Goal: Find specific page/section: Find specific page/section

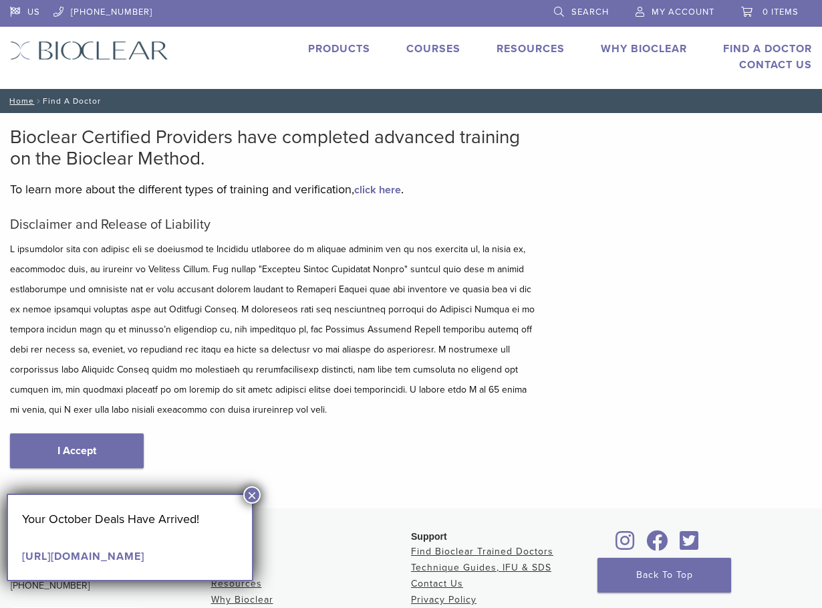
click at [127, 555] on link "[URL][DOMAIN_NAME]" at bounding box center [83, 555] width 122 height 13
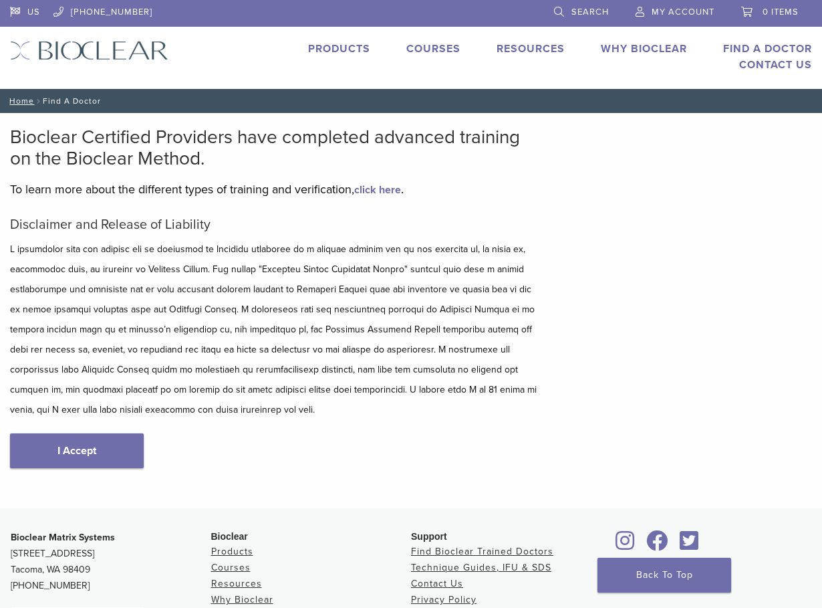
click at [74, 454] on link "I Accept" at bounding box center [77, 450] width 134 height 35
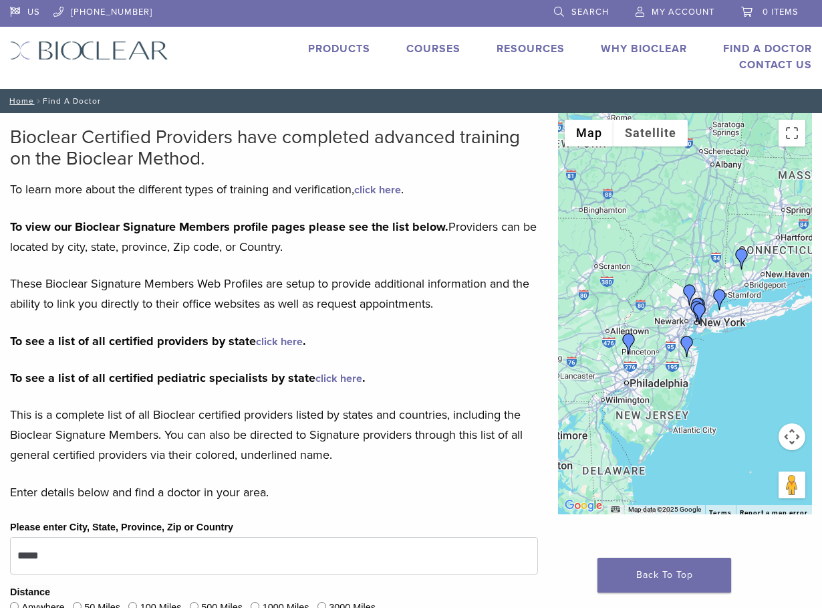
click at [730, 322] on div at bounding box center [685, 313] width 254 height 401
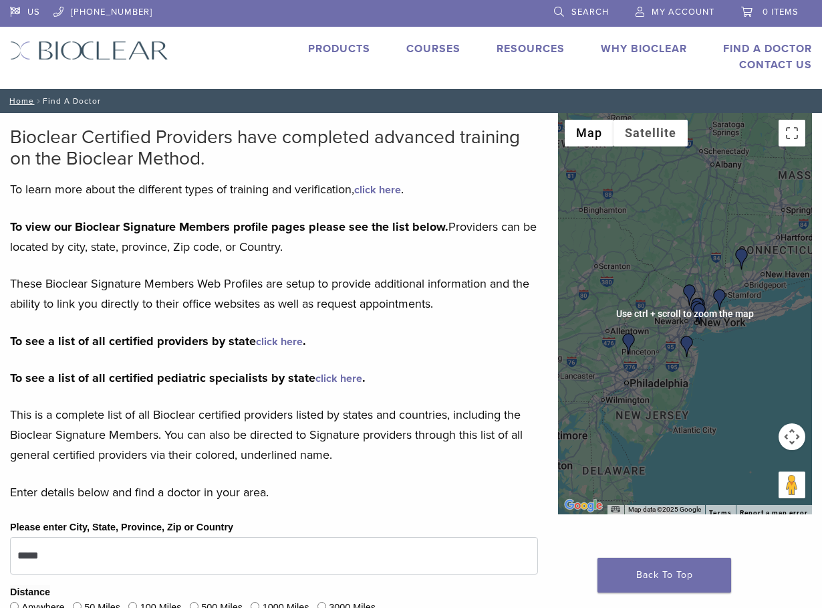
click at [704, 408] on div at bounding box center [685, 313] width 254 height 401
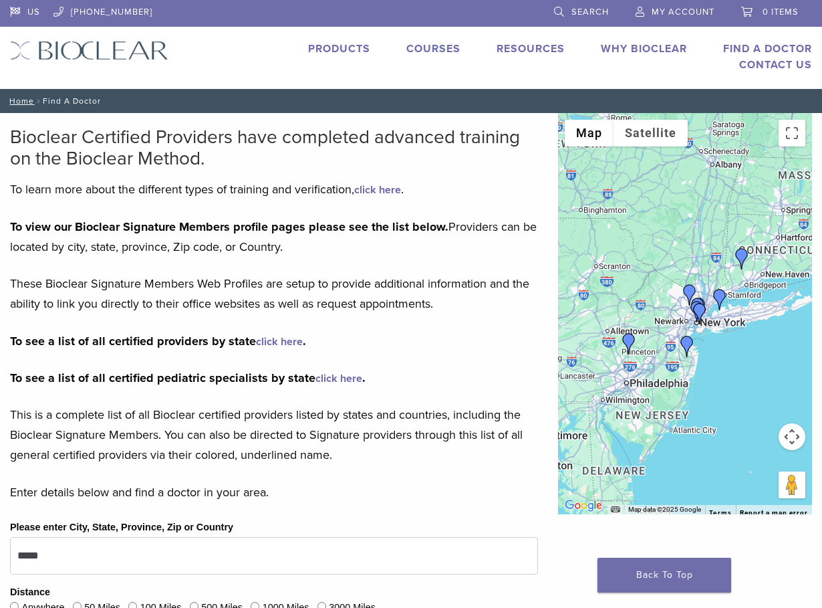
click at [687, 302] on img "Dr. Neethi Dalvi" at bounding box center [696, 311] width 21 height 21
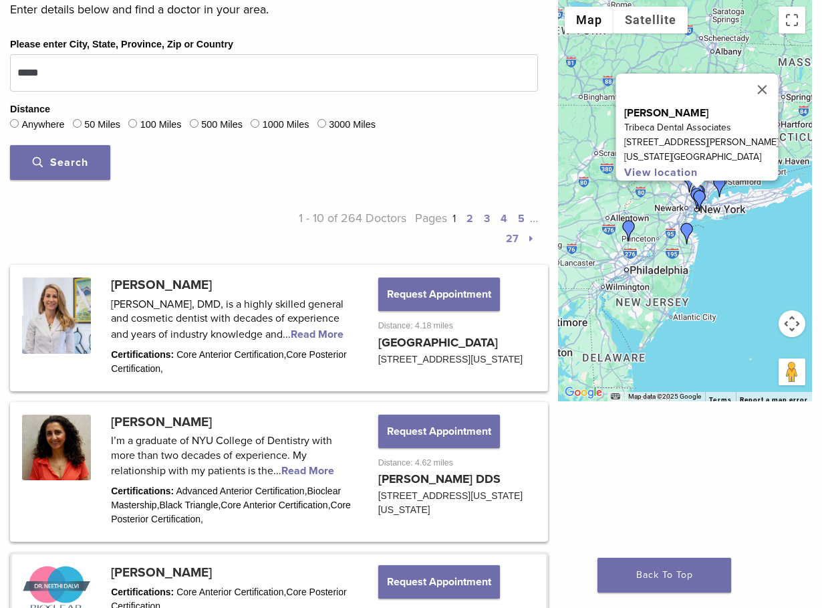
scroll to position [461, 0]
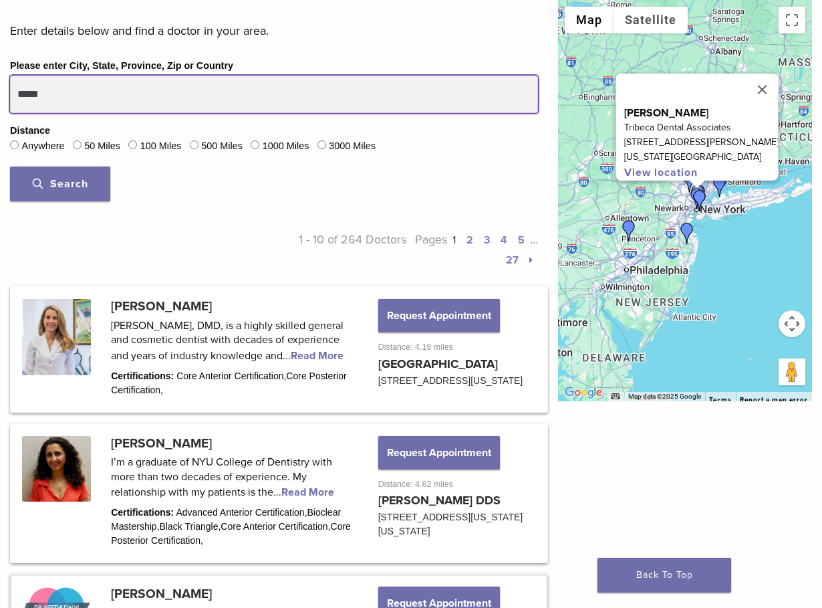
click at [53, 90] on input "*****" at bounding box center [274, 94] width 528 height 37
drag, startPoint x: 53, startPoint y: 90, endPoint x: 32, endPoint y: 93, distance: 21.0
click at [32, 93] on input "*****" at bounding box center [274, 94] width 528 height 37
type input "*****"
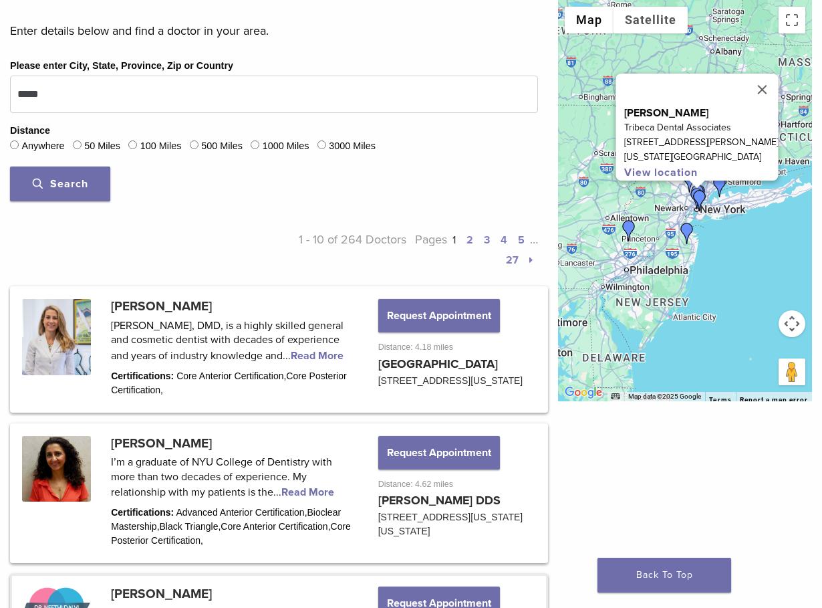
click at [56, 192] on button "Search" at bounding box center [60, 183] width 100 height 35
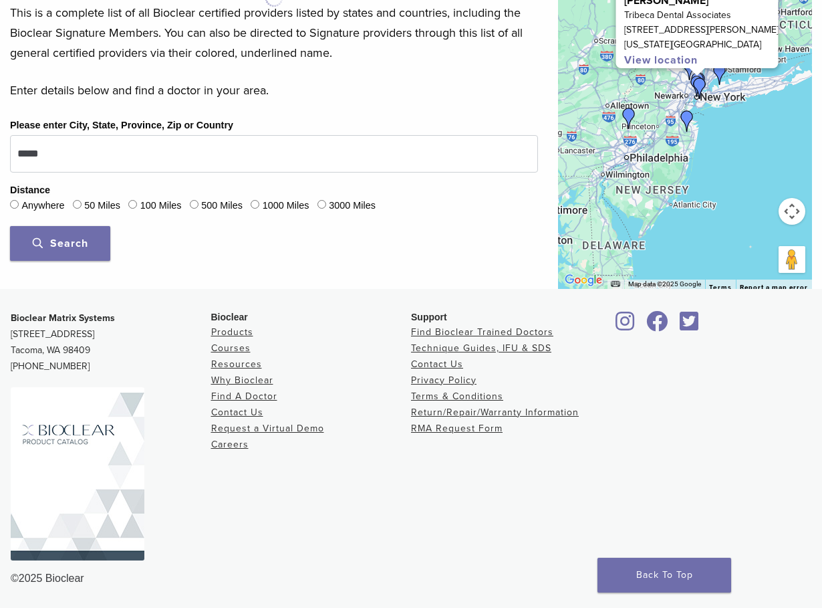
scroll to position [402, 0]
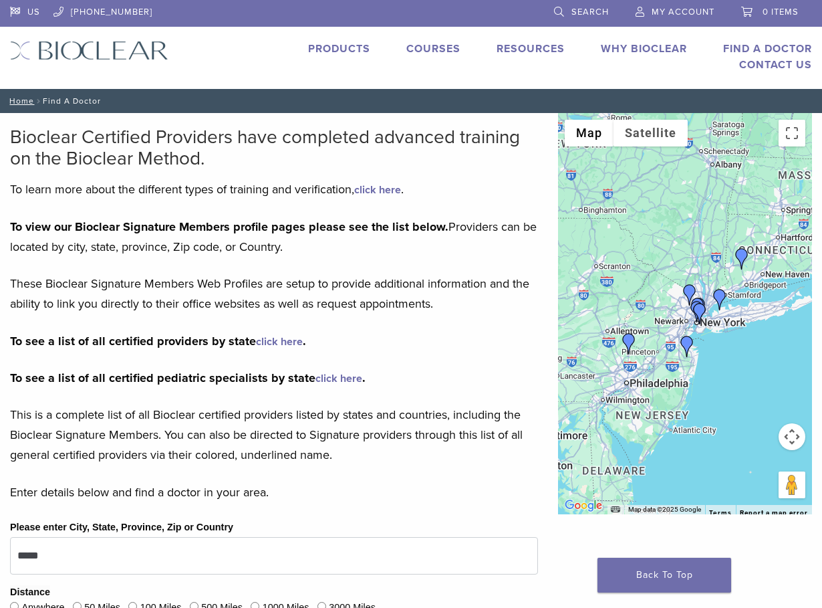
click at [749, 435] on div at bounding box center [685, 313] width 254 height 401
click at [743, 348] on div at bounding box center [685, 313] width 254 height 401
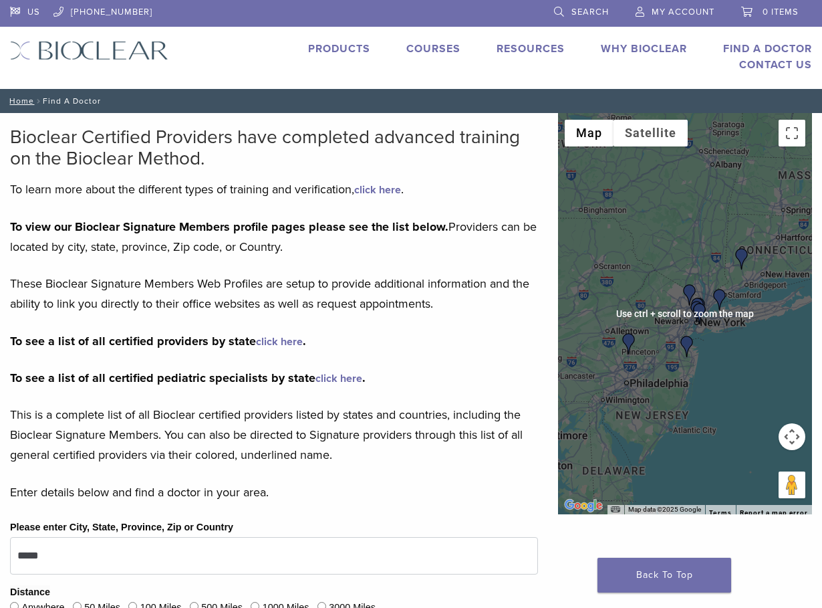
click at [714, 346] on div at bounding box center [685, 313] width 254 height 401
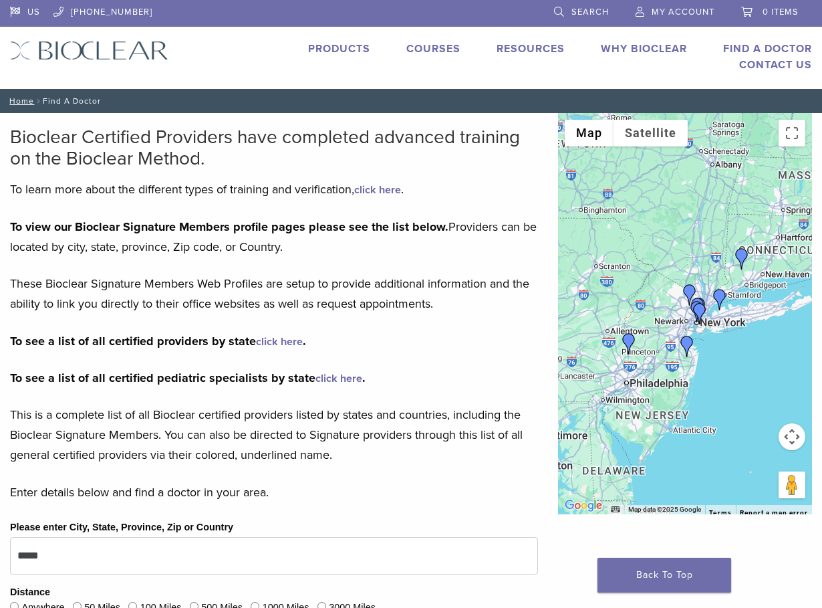
click at [791, 434] on button "Map camera controls" at bounding box center [792, 436] width 27 height 27
click at [755, 397] on button "Zoom in" at bounding box center [758, 403] width 27 height 27
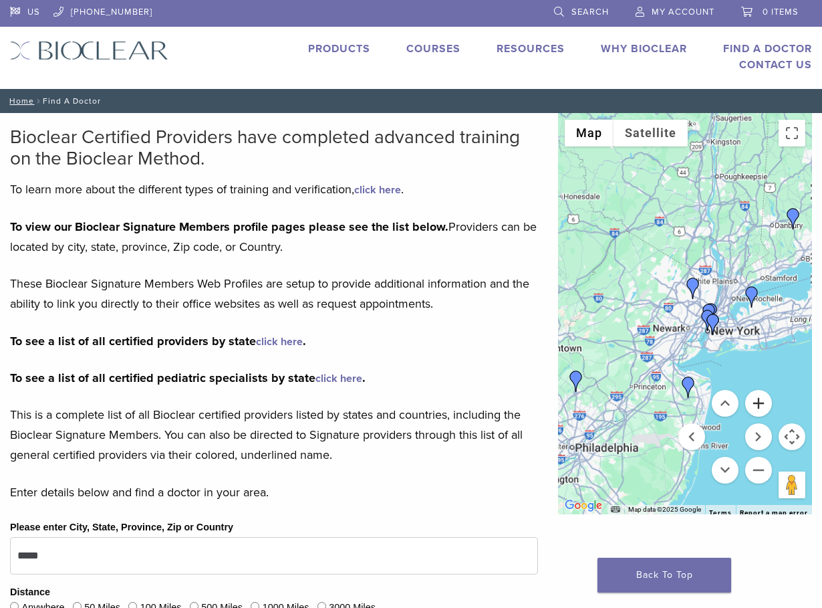
click at [755, 397] on button "Zoom in" at bounding box center [758, 403] width 27 height 27
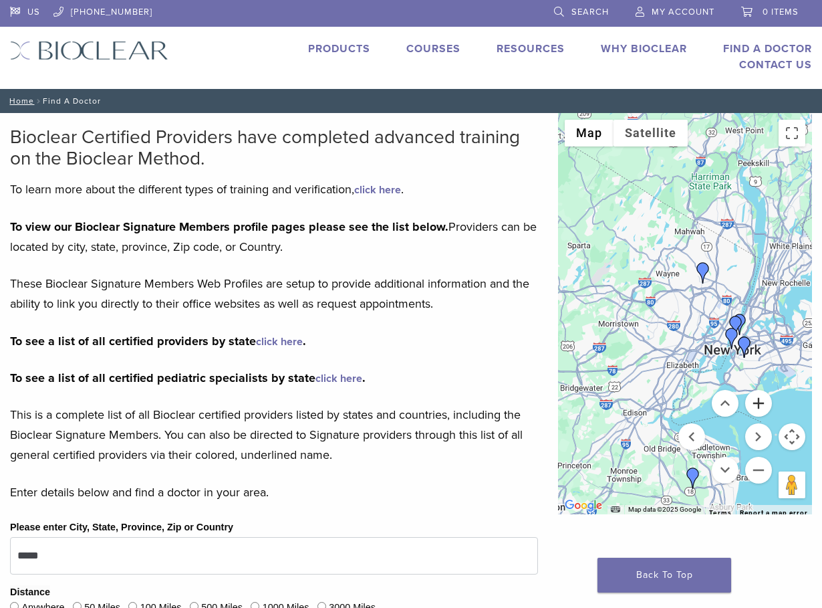
click at [755, 397] on button "Zoom in" at bounding box center [758, 403] width 27 height 27
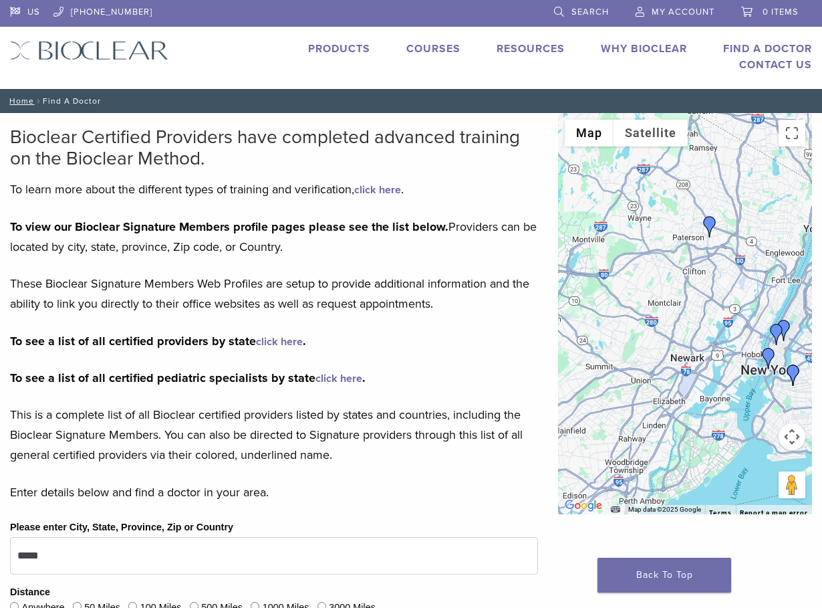
drag, startPoint x: 688, startPoint y: 339, endPoint x: 672, endPoint y: 315, distance: 29.3
click at [672, 315] on div at bounding box center [685, 313] width 254 height 401
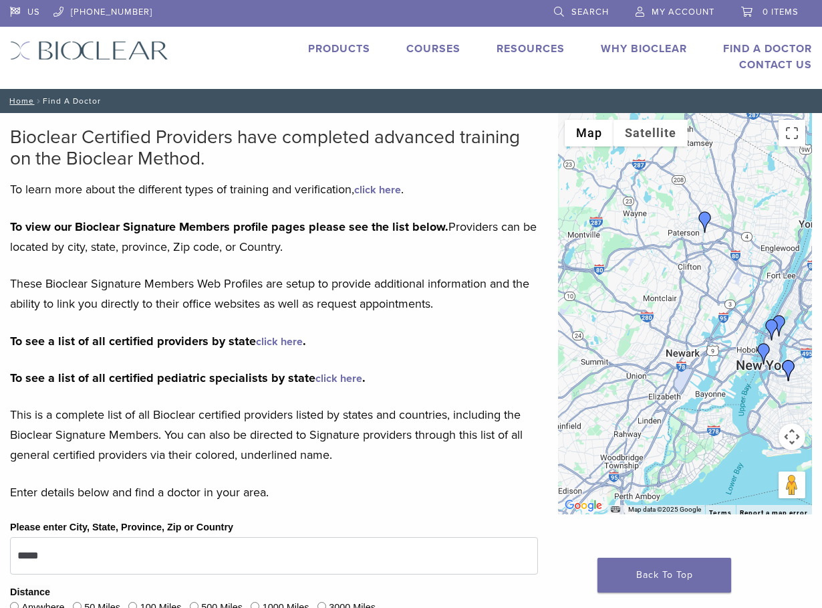
click at [706, 220] on img "Dr. Alejandra Sanchez" at bounding box center [705, 221] width 21 height 21
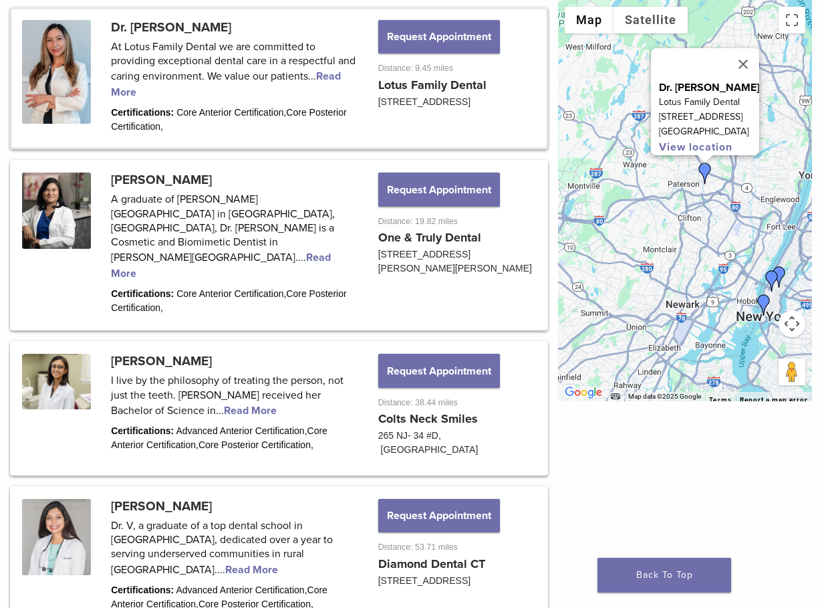
scroll to position [1495, 0]
